Goal: Navigation & Orientation: Find specific page/section

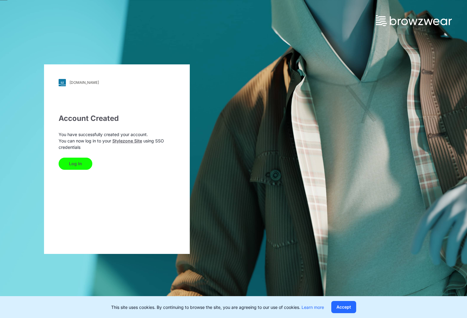
click at [77, 164] on button "Log In" at bounding box center [76, 164] width 34 height 12
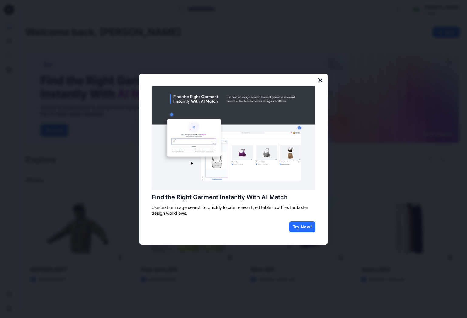
click at [320, 79] on button "×" at bounding box center [320, 80] width 6 height 10
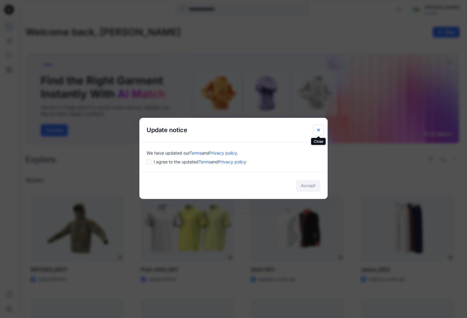
click at [317, 129] on icon "Close" at bounding box center [318, 130] width 5 height 5
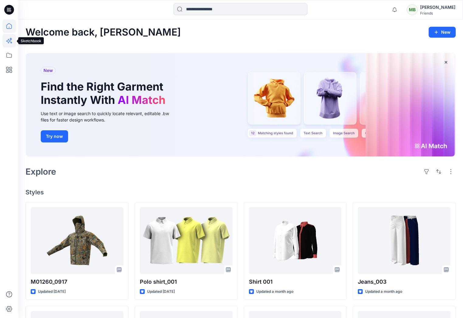
click at [11, 42] on icon at bounding box center [11, 43] width 2 height 2
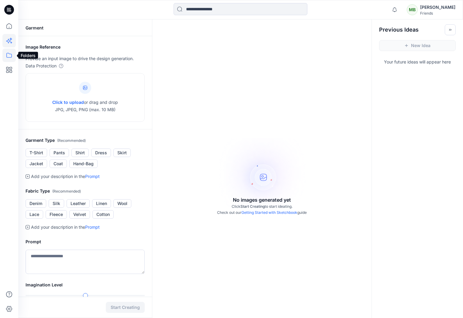
click at [12, 54] on icon at bounding box center [8, 55] width 13 height 13
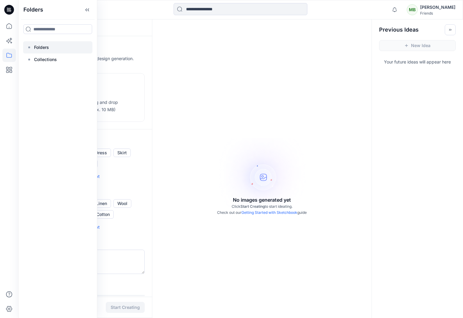
click at [51, 47] on div at bounding box center [57, 47] width 69 height 12
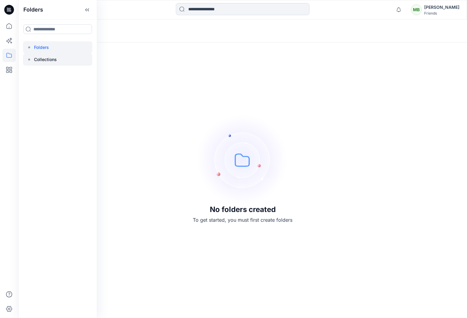
click at [56, 56] on p "Collections" at bounding box center [45, 59] width 23 height 7
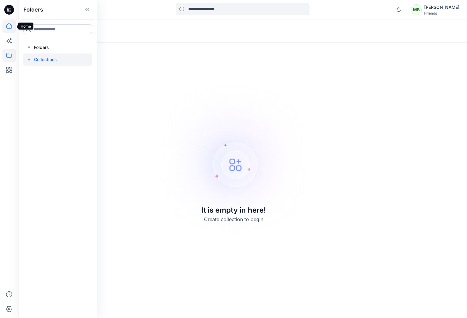
click at [12, 27] on icon at bounding box center [8, 25] width 5 height 5
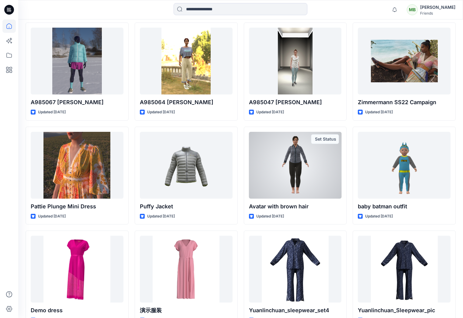
scroll to position [12586, 0]
